Goal: Task Accomplishment & Management: Manage account settings

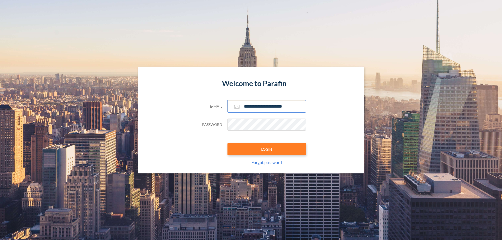
type input "**********"
click at [267, 149] on button "LOGIN" at bounding box center [266, 149] width 78 height 12
